Goal: Transaction & Acquisition: Purchase product/service

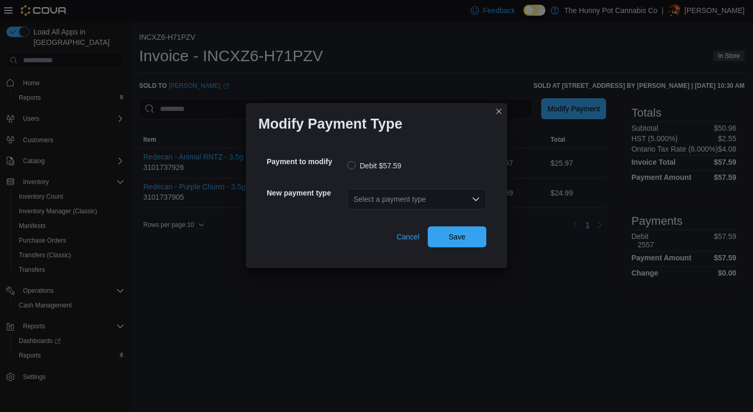
click at [427, 198] on div "Select a payment type" at bounding box center [416, 199] width 139 height 21
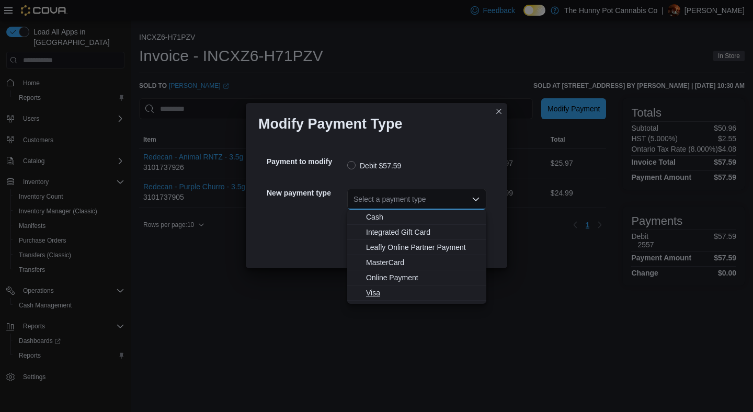
click at [371, 296] on span "Visa" at bounding box center [423, 292] width 114 height 10
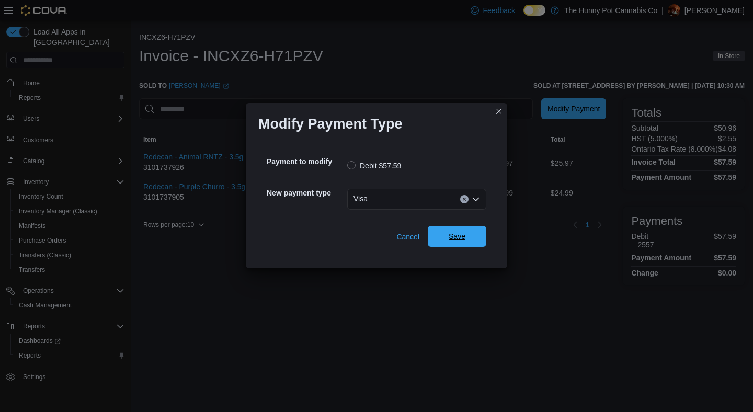
click at [460, 234] on span "Save" at bounding box center [456, 236] width 17 height 10
